Goal: Check status: Check status

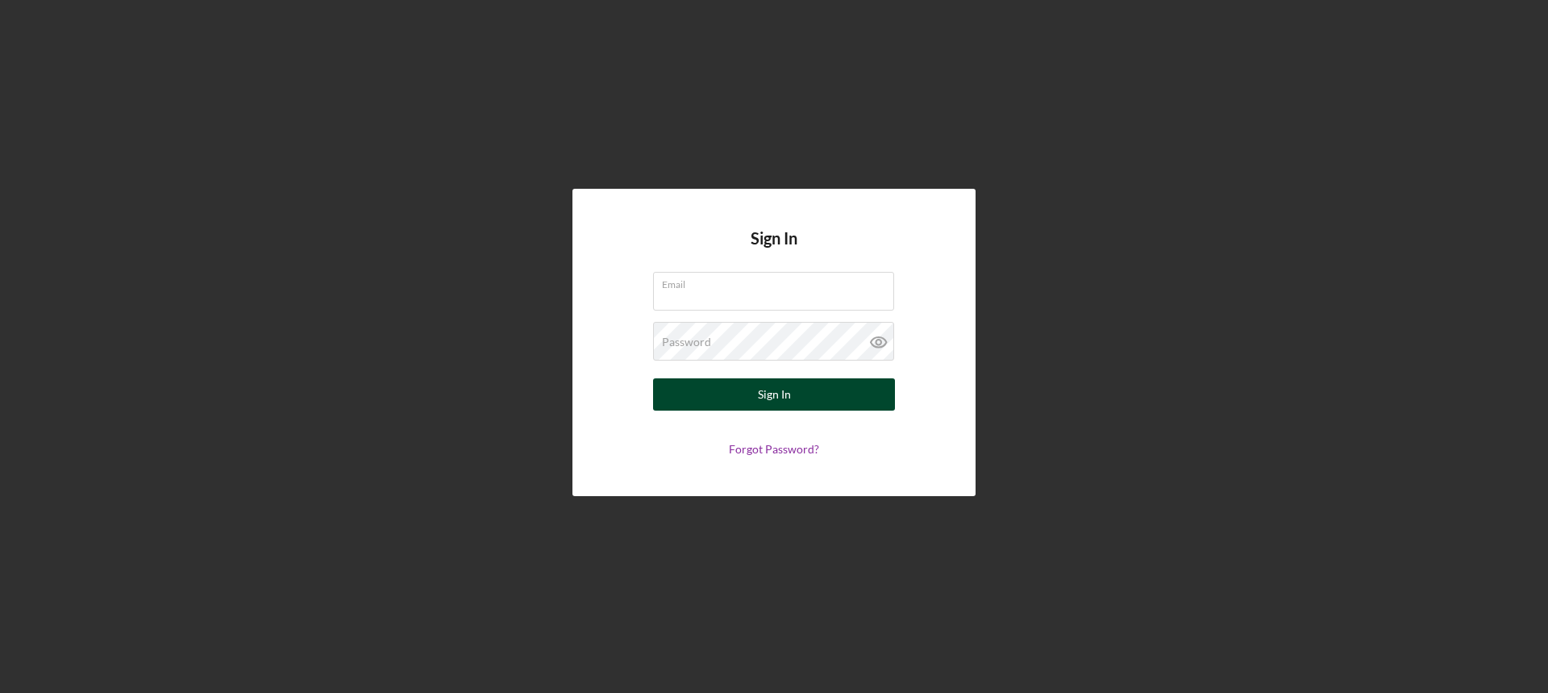
type input "[EMAIL_ADDRESS][DOMAIN_NAME]"
click at [823, 398] on button "Sign In" at bounding box center [774, 394] width 242 height 32
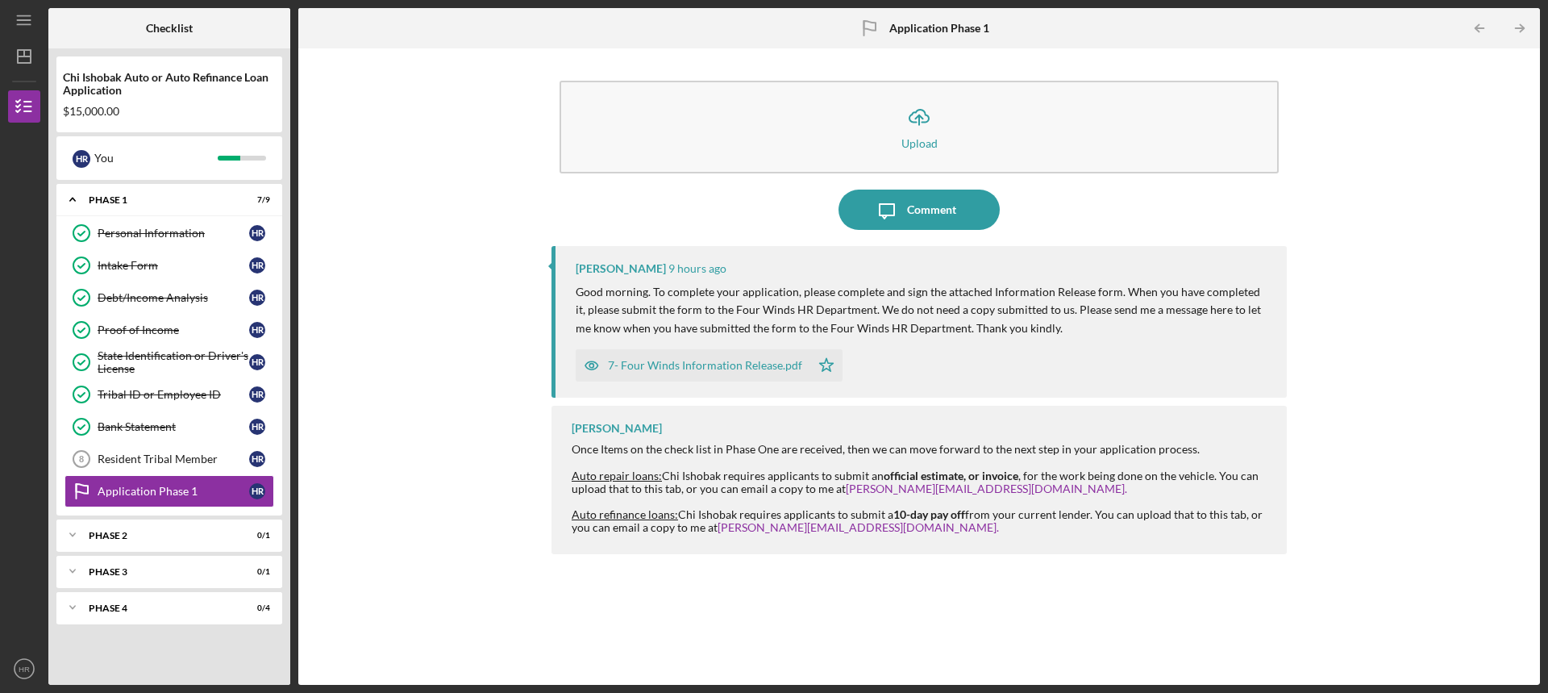
click at [657, 365] on div "7- Four Winds Information Release.pdf" at bounding box center [705, 365] width 194 height 13
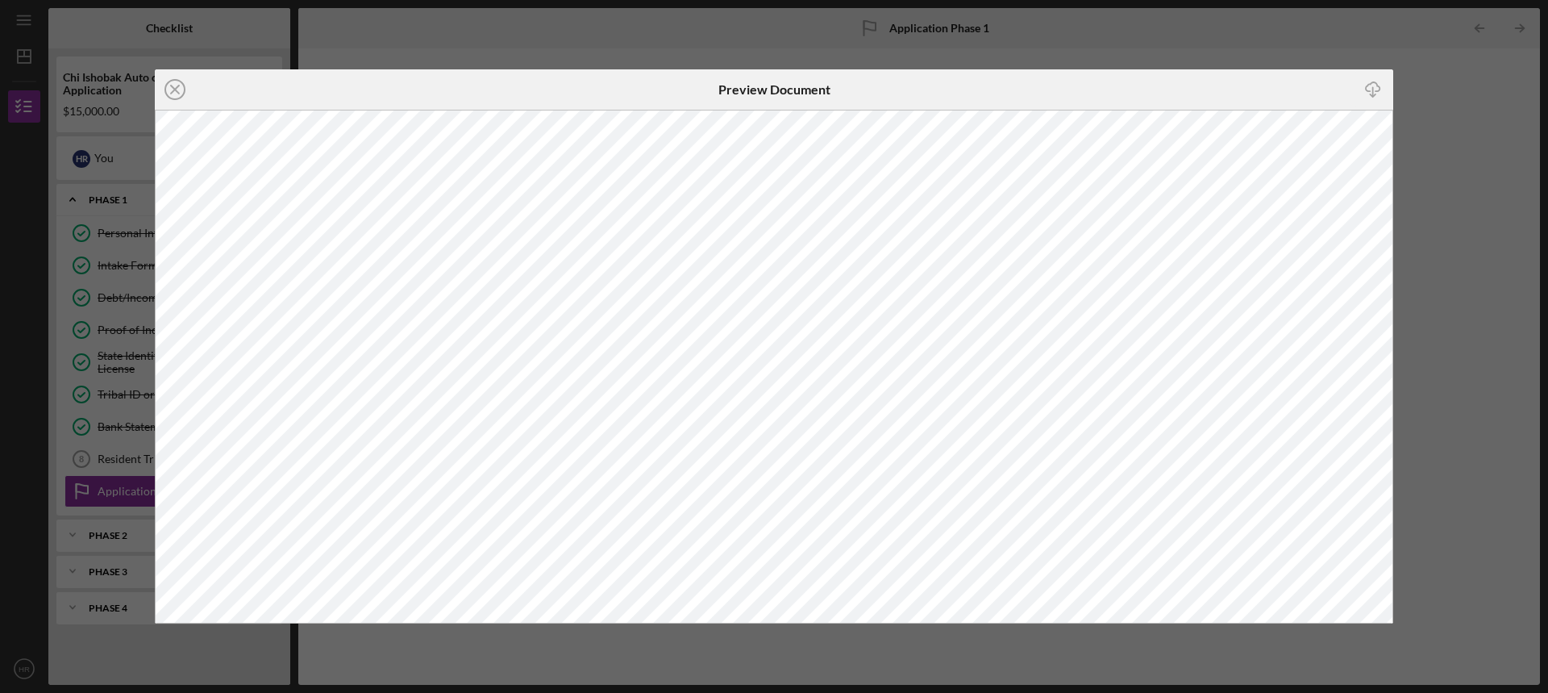
click at [1486, 173] on div "Icon/Close Preview Document Icon/Download" at bounding box center [774, 346] width 1548 height 693
